Goal: Information Seeking & Learning: Learn about a topic

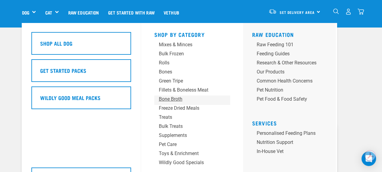
scroll to position [30, 0]
click at [171, 81] on div "Green Tripe" at bounding box center [187, 80] width 56 height 7
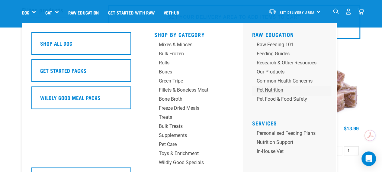
scroll to position [60, 0]
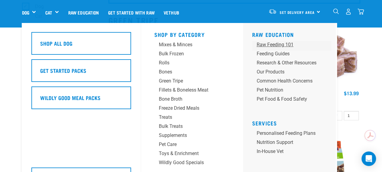
click at [278, 44] on div "Raw Feeding 101" at bounding box center [286, 44] width 60 height 7
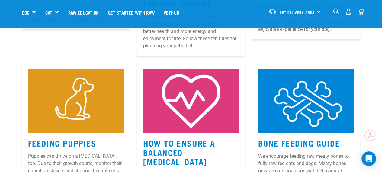
scroll to position [151, 0]
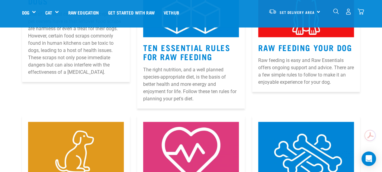
click at [209, 65] on article "Ten Essential Rules for Raw Feeding The right nutrition, and a well planned spe…" at bounding box center [191, 37] width 108 height 141
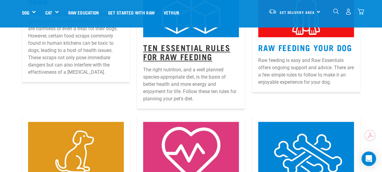
click at [199, 52] on link "Ten Essential Rules for Raw Feeding" at bounding box center [186, 52] width 87 height 14
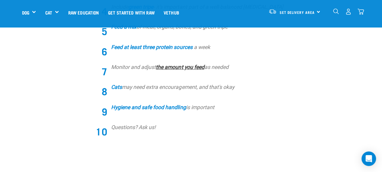
scroll to position [241, 0]
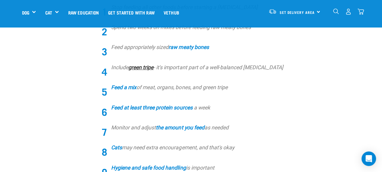
click at [140, 65] on strong "green tripe" at bounding box center [140, 67] width 25 height 6
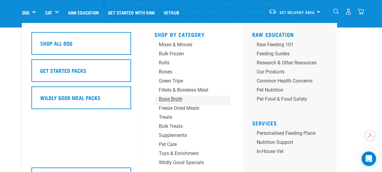
scroll to position [1448, 0]
click at [168, 116] on div "Treats" at bounding box center [187, 116] width 56 height 7
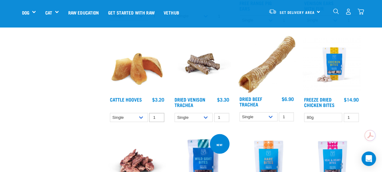
scroll to position [573, 0]
